Goal: Information Seeking & Learning: Stay updated

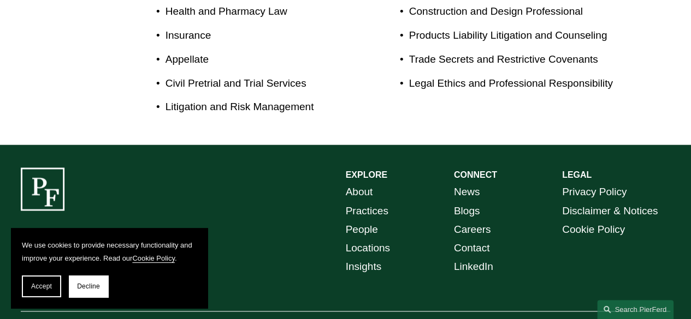
scroll to position [744, 0]
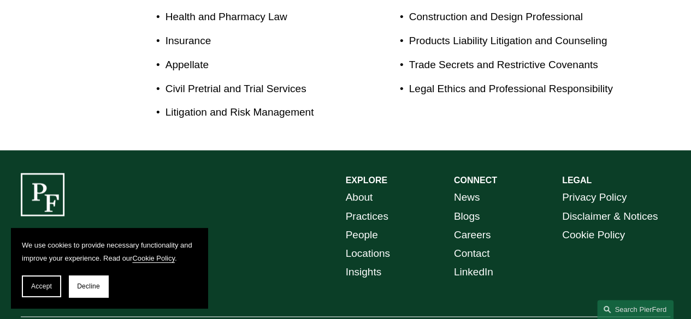
click at [462, 188] on link "News" at bounding box center [467, 197] width 26 height 19
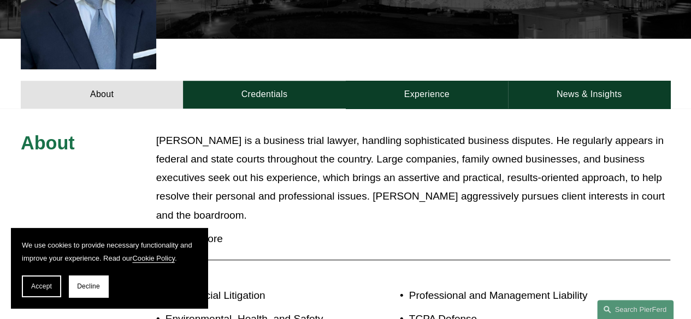
scroll to position [414, 0]
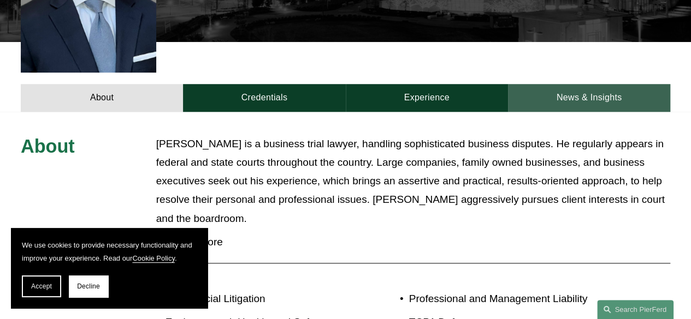
click at [579, 84] on link "News & Insights" at bounding box center [589, 98] width 162 height 28
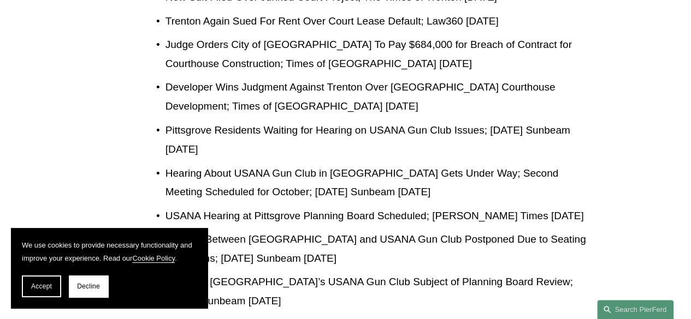
scroll to position [906, 0]
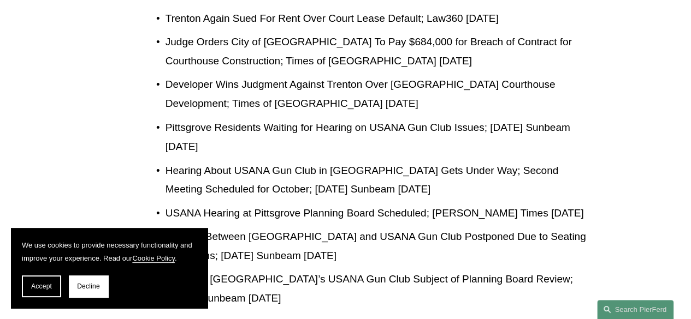
drag, startPoint x: 367, startPoint y: 182, endPoint x: 283, endPoint y: 203, distance: 86.6
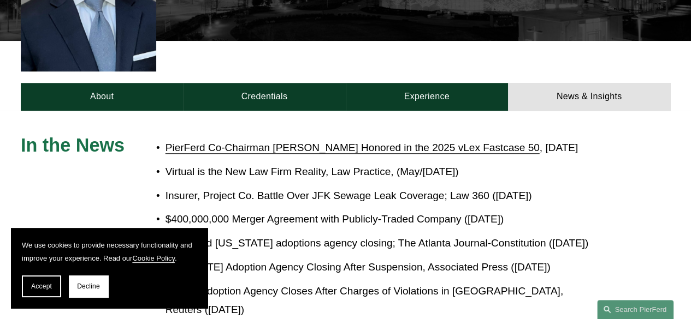
scroll to position [413, 0]
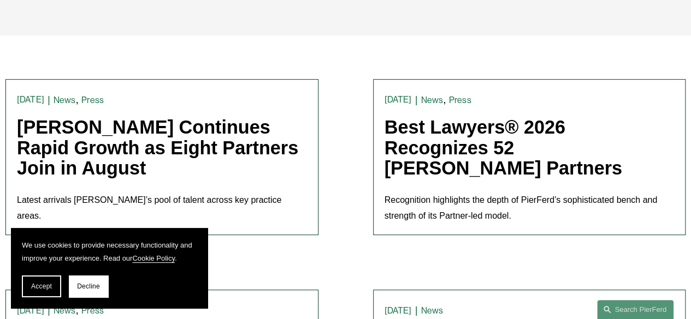
scroll to position [243, 0]
